Goal: Task Accomplishment & Management: Use online tool/utility

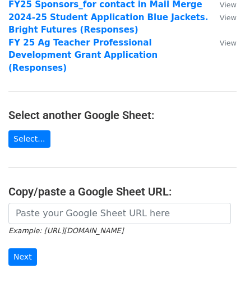
scroll to position [134, 0]
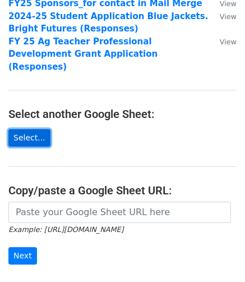
click at [26, 129] on link "Select..." at bounding box center [29, 137] width 42 height 17
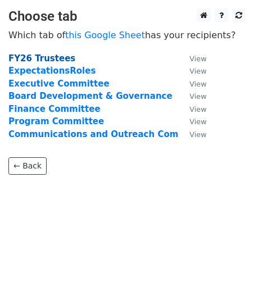
click at [51, 61] on strong "FY26 Trustees" at bounding box center [41, 58] width 67 height 10
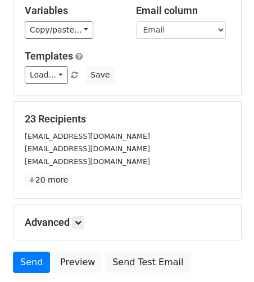
scroll to position [90, 0]
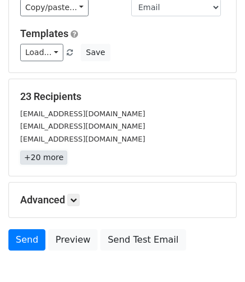
click at [48, 154] on link "+20 more" at bounding box center [43, 158] width 47 height 14
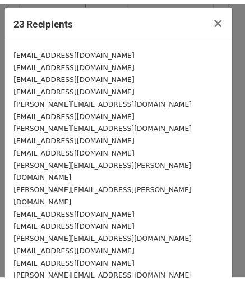
scroll to position [0, 0]
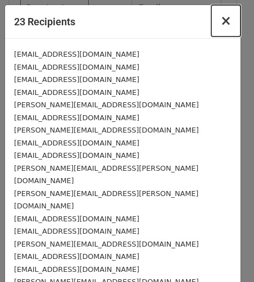
click at [220, 19] on span "×" at bounding box center [225, 21] width 11 height 16
